Goal: Task Accomplishment & Management: Complete application form

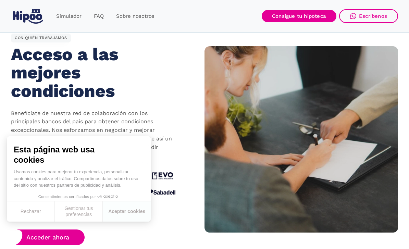
scroll to position [626, 0]
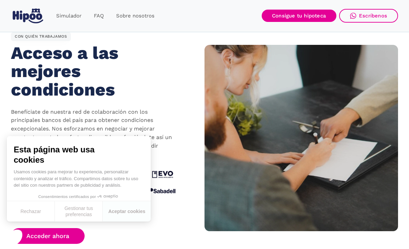
click at [74, 222] on button "Gestionar tus preferencias" at bounding box center [79, 211] width 48 height 20
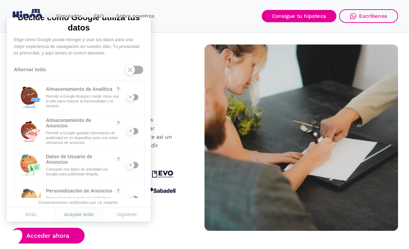
scroll to position [43, 0]
click at [125, 222] on button "Siguiente" at bounding box center [127, 215] width 48 height 14
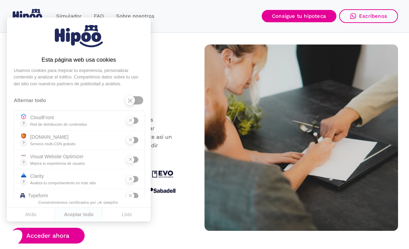
click at [130, 222] on button "Listo" at bounding box center [127, 215] width 48 height 14
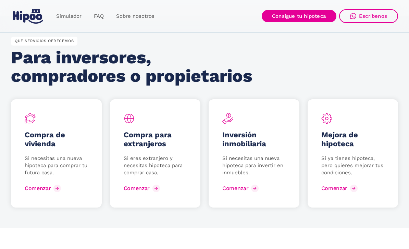
scroll to position [875, 0]
click at [48, 183] on link "Comenzar" at bounding box center [44, 188] width 38 height 11
